Goal: Information Seeking & Learning: Learn about a topic

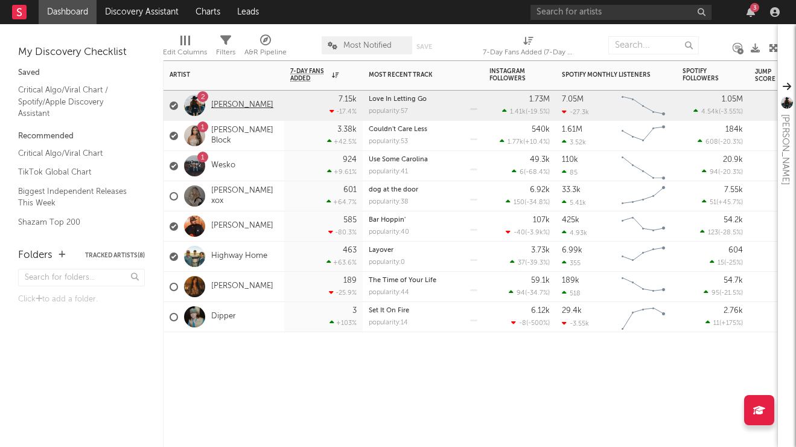
click at [257, 105] on link "[PERSON_NAME]" at bounding box center [242, 105] width 62 height 10
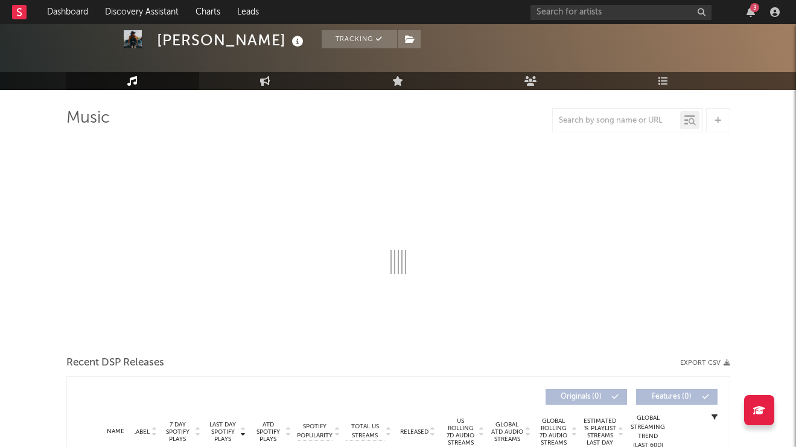
scroll to position [62, 0]
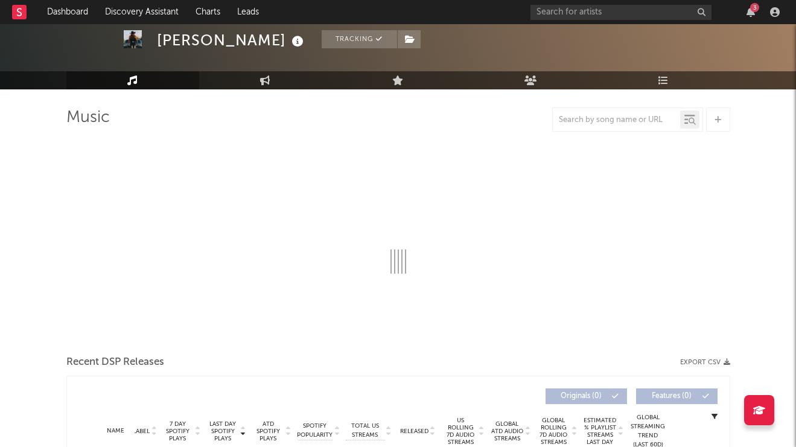
select select "6m"
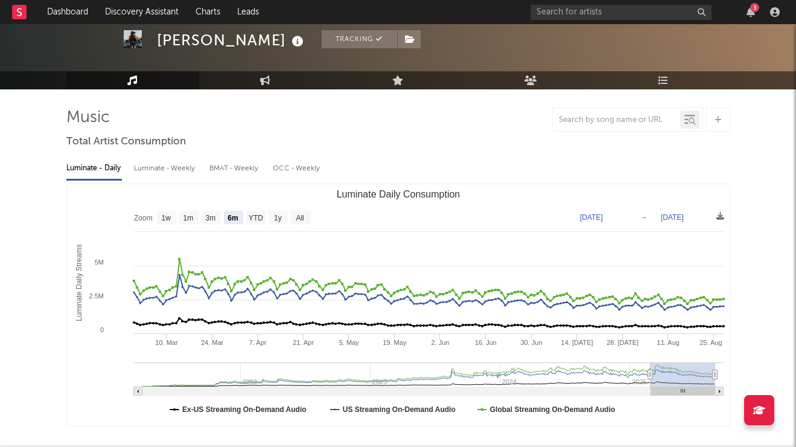
scroll to position [50, 0]
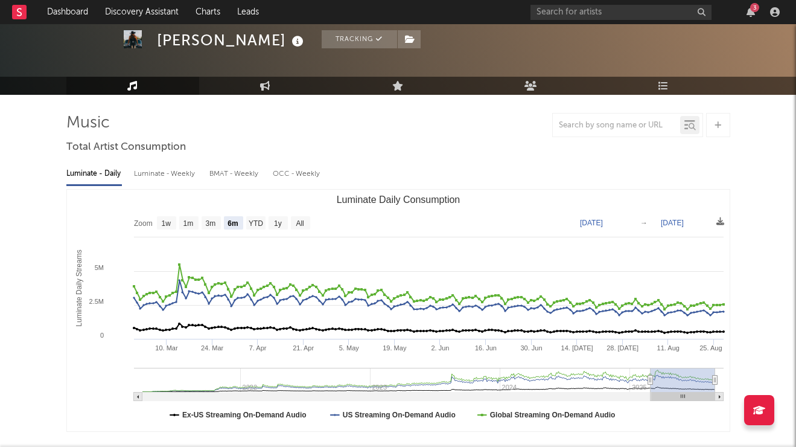
click at [187, 175] on div "Luminate - Weekly" at bounding box center [165, 174] width 63 height 21
select select "6m"
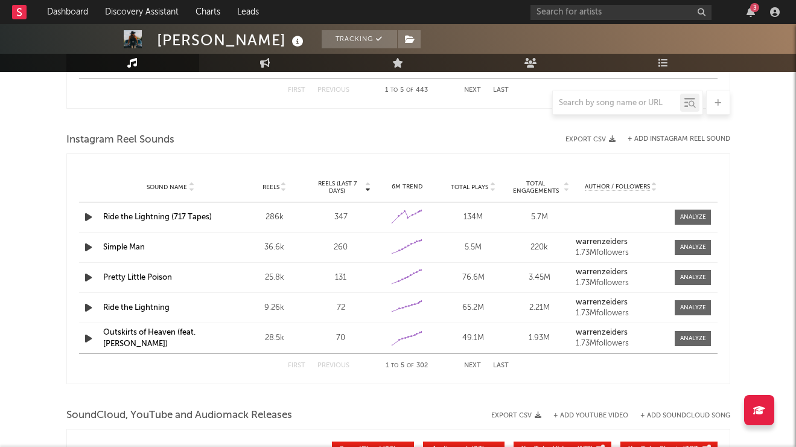
scroll to position [836, 0]
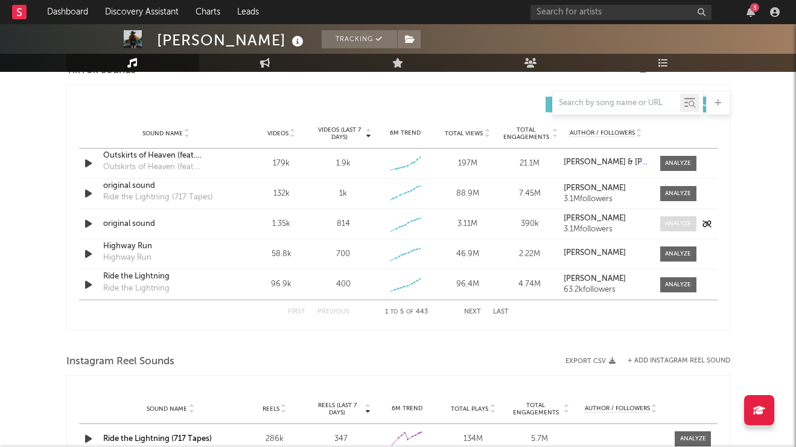
click at [687, 223] on div at bounding box center [678, 223] width 26 height 9
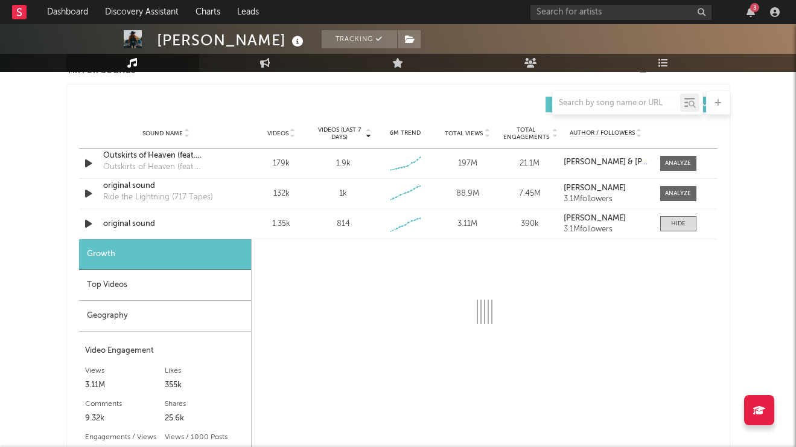
select select "1w"
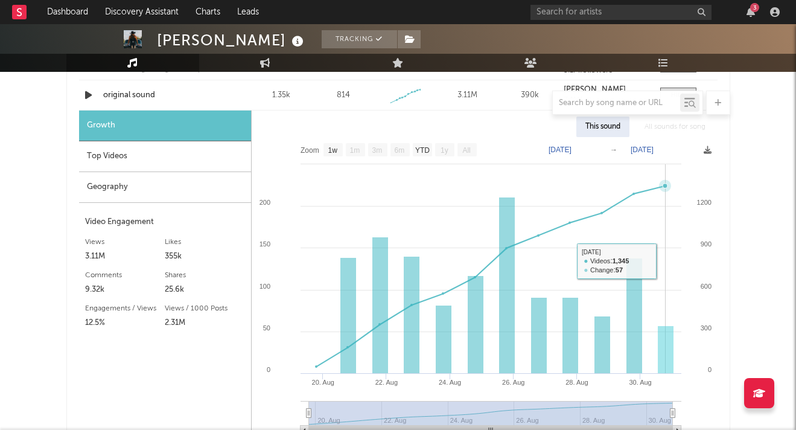
scroll to position [963, 0]
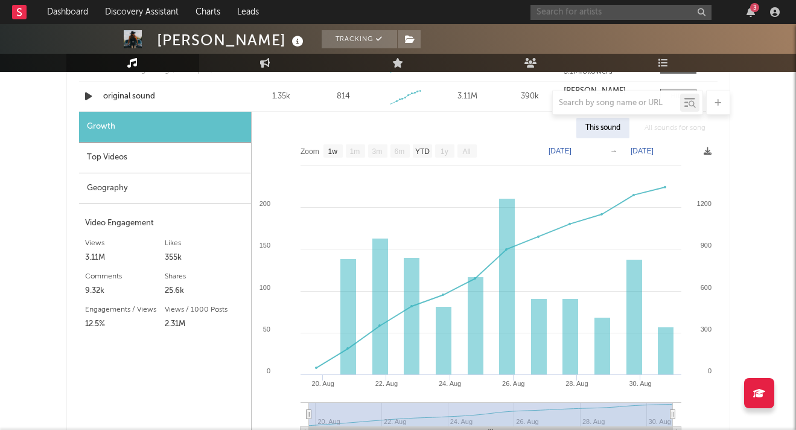
click at [588, 16] on input "text" at bounding box center [621, 12] width 181 height 15
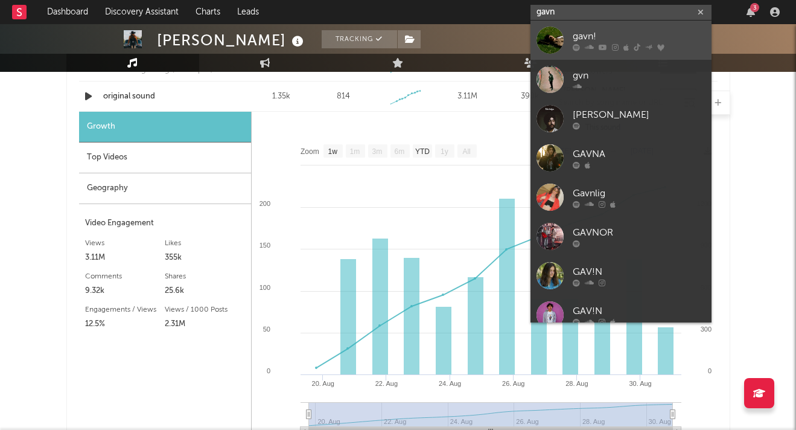
type input "gavn"
click at [582, 33] on div "gavn!" at bounding box center [639, 36] width 133 height 14
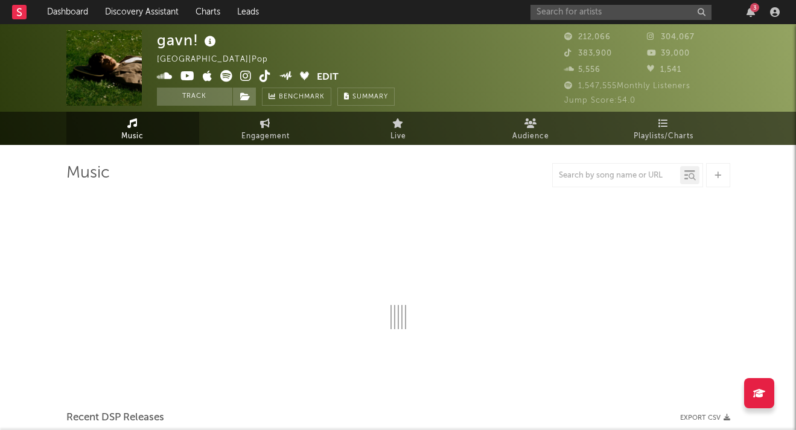
select select "6m"
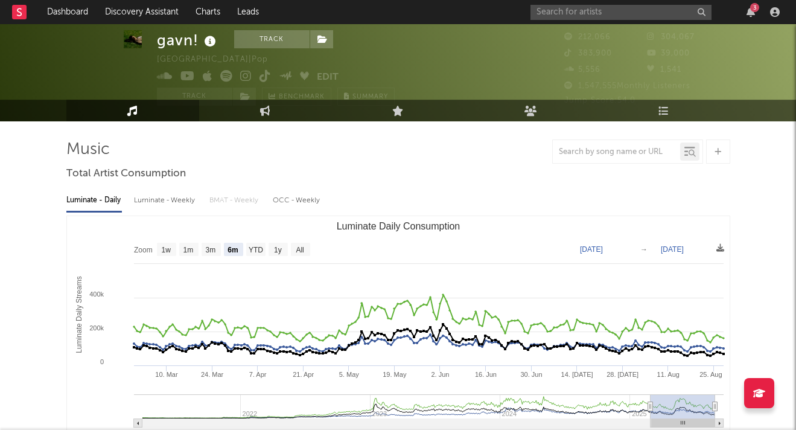
scroll to position [28, 0]
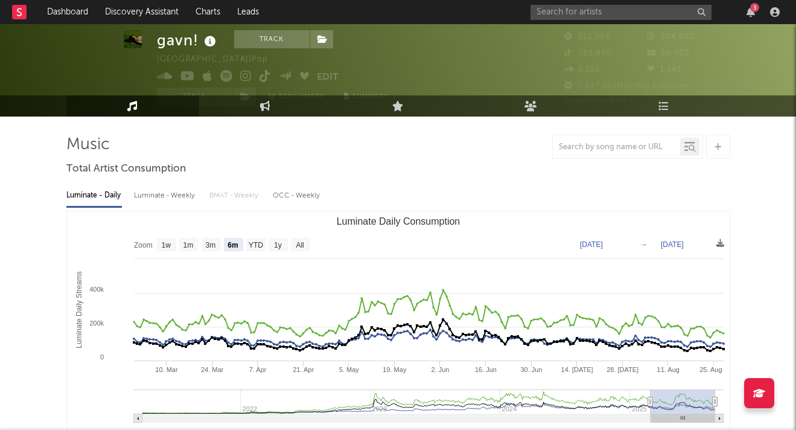
click at [155, 203] on div "Luminate - Weekly" at bounding box center [165, 195] width 63 height 21
select select "6m"
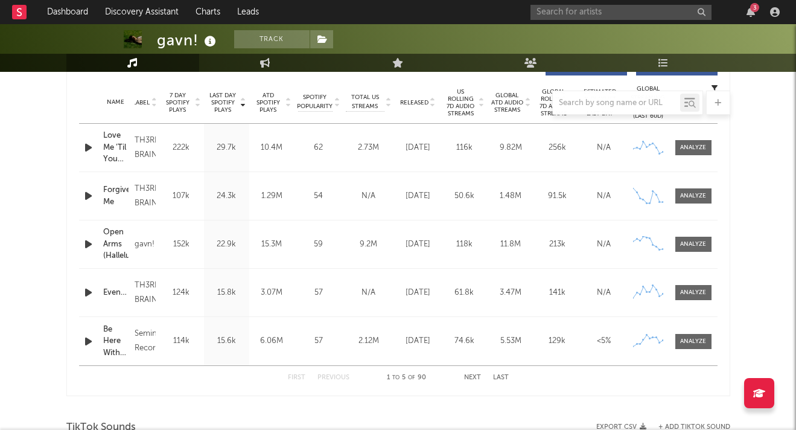
scroll to position [491, 0]
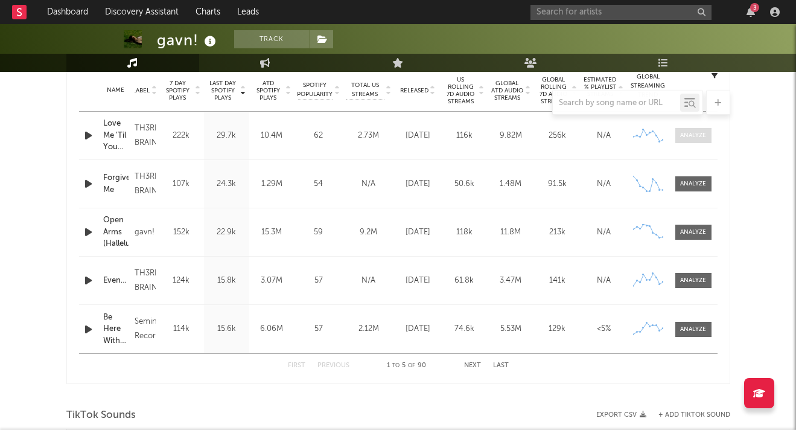
click at [709, 134] on span at bounding box center [693, 135] width 36 height 15
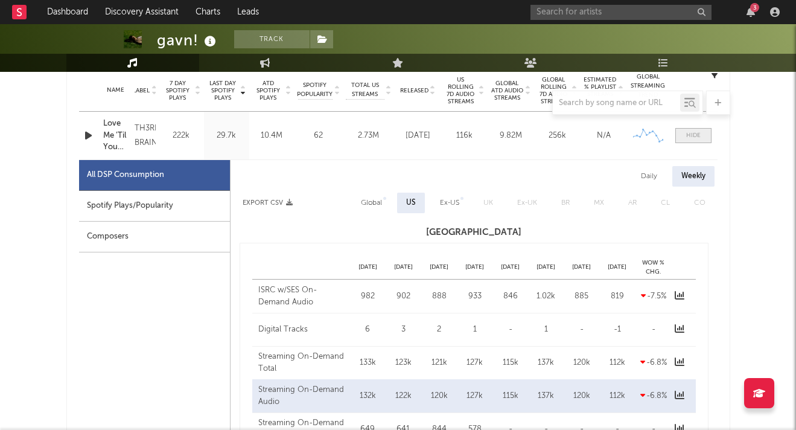
click at [707, 134] on span at bounding box center [693, 135] width 36 height 15
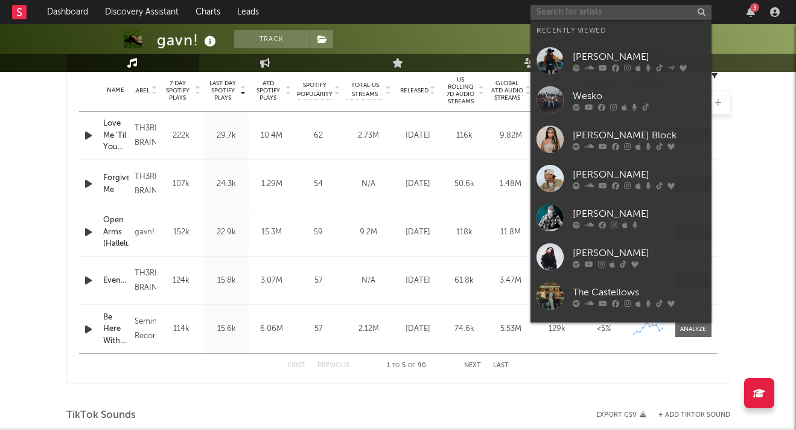
click at [599, 8] on input "text" at bounding box center [621, 12] width 181 height 15
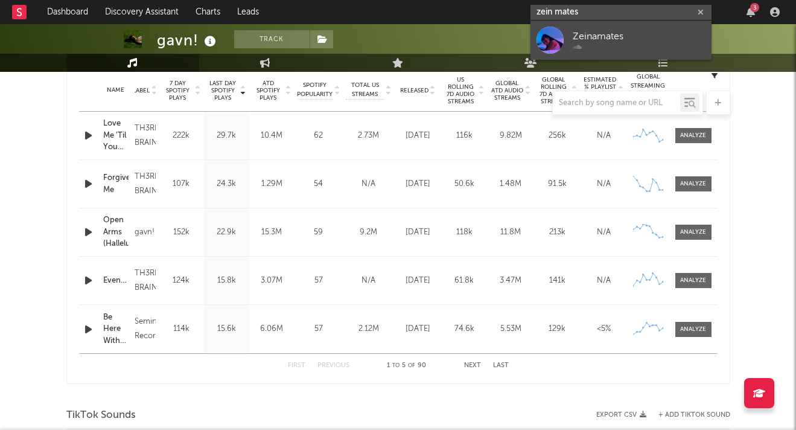
type input "zein mates"
click at [632, 28] on link "Zeinamates" at bounding box center [621, 40] width 181 height 39
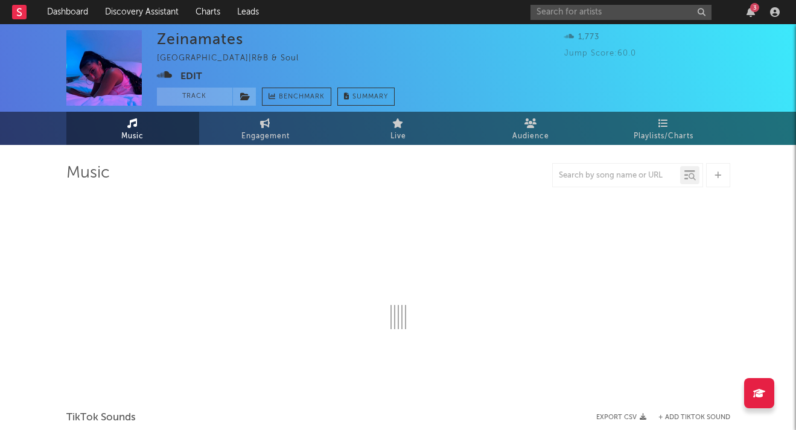
select select "1w"
